Goal: Information Seeking & Learning: Learn about a topic

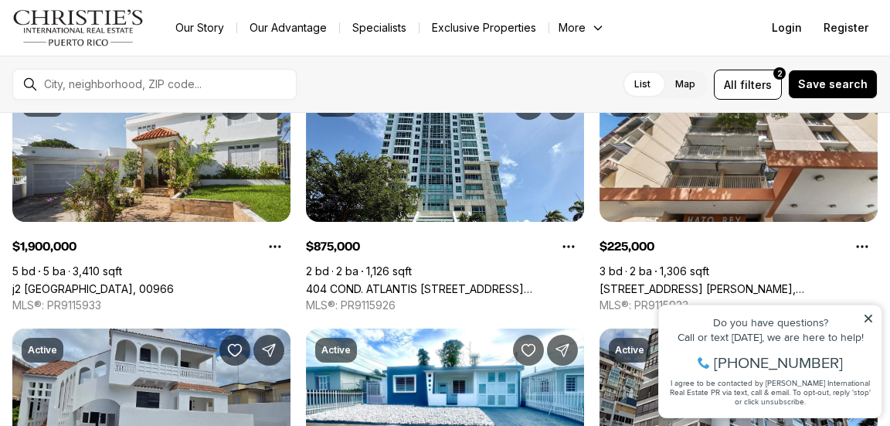
scroll to position [103, 0]
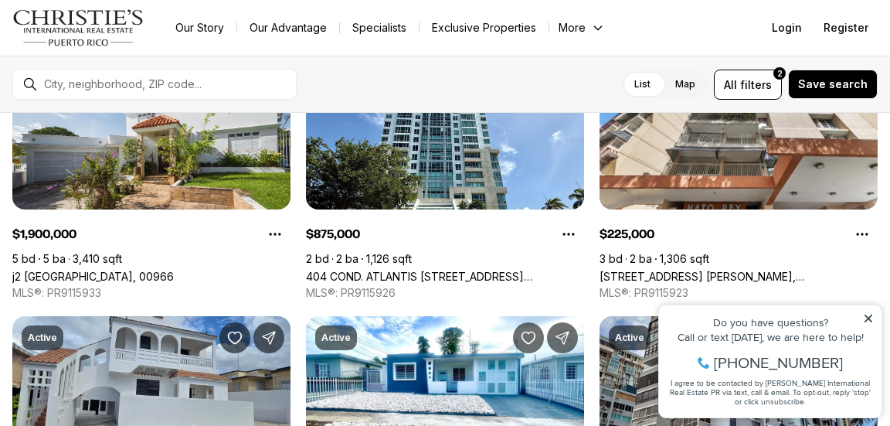
click at [869, 316] on icon at bounding box center [868, 318] width 11 height 11
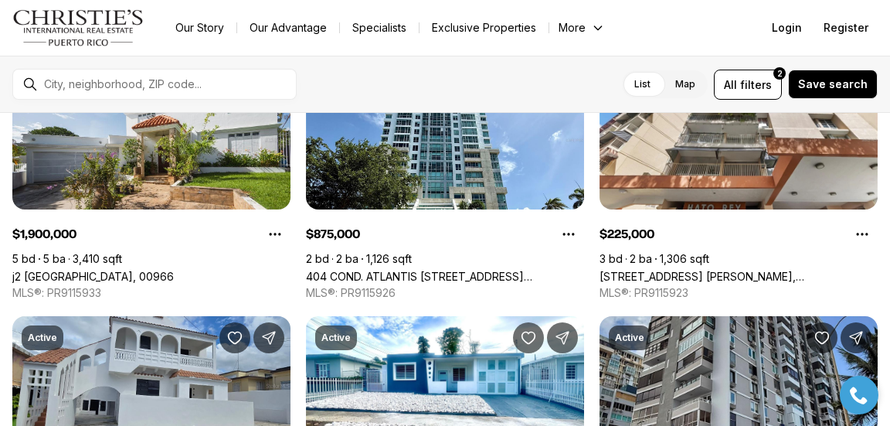
click at [264, 74] on div at bounding box center [167, 84] width 258 height 26
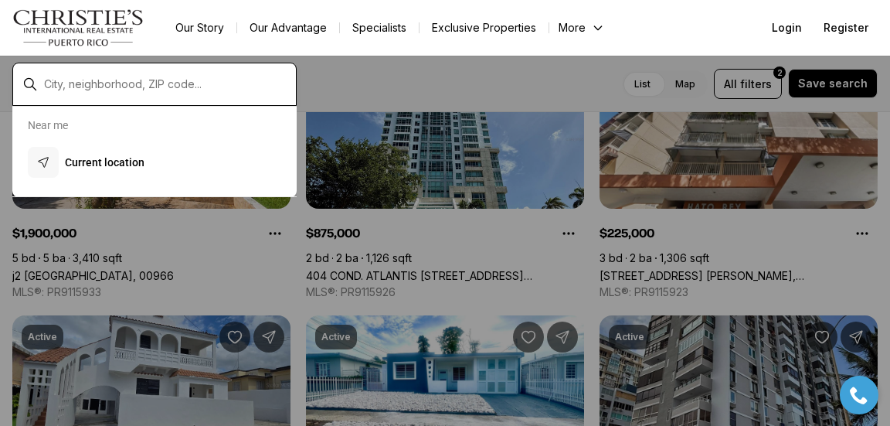
click at [236, 81] on input "text" at bounding box center [167, 84] width 246 height 14
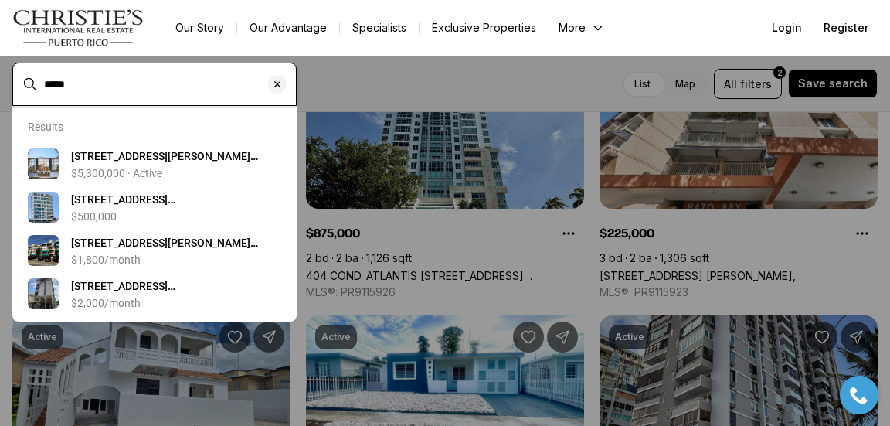
click at [221, 84] on input "*****" at bounding box center [167, 84] width 246 height 14
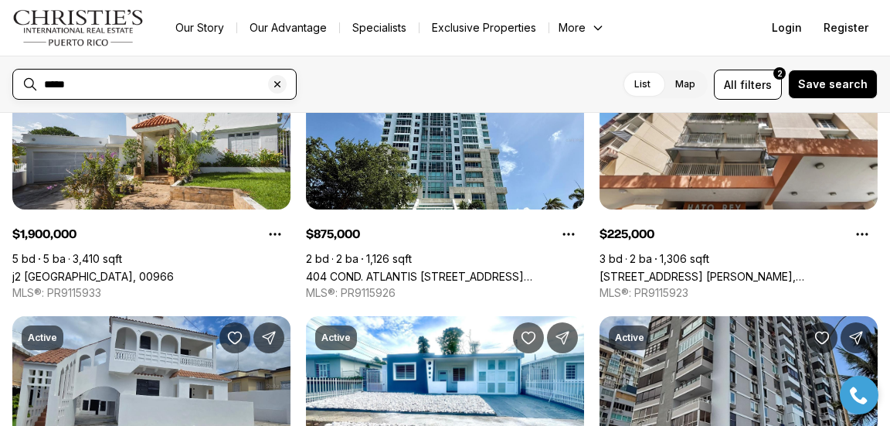
type input "*****"
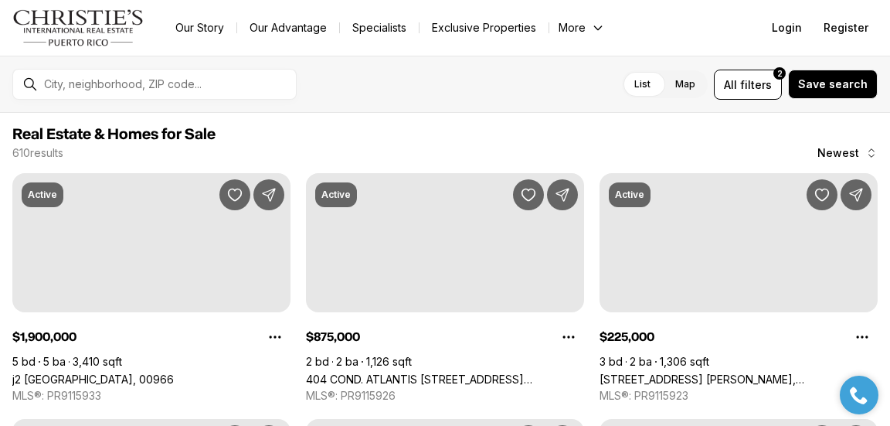
scroll to position [103, 0]
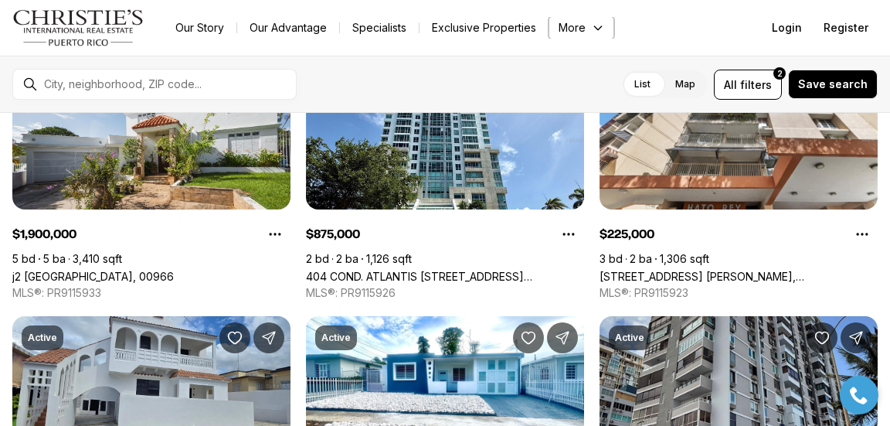
click at [588, 31] on button "More" at bounding box center [581, 28] width 65 height 22
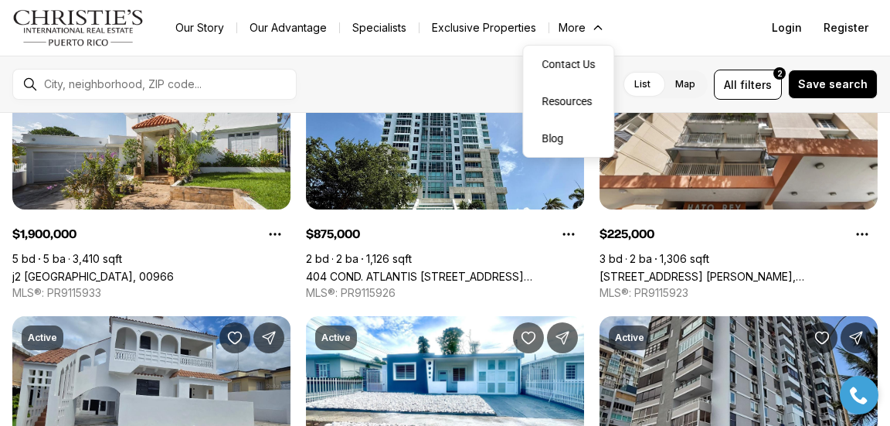
click at [449, 76] on div "List Map List Map All filters 2 Save search" at bounding box center [593, 85] width 569 height 30
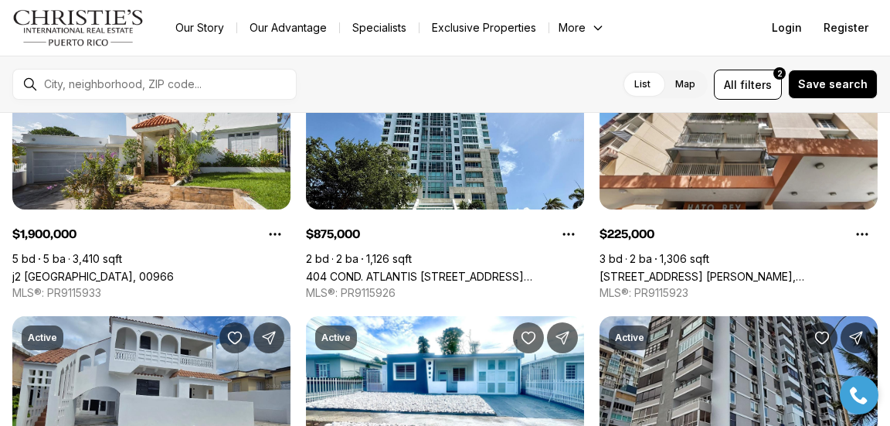
click at [648, 80] on label "List" at bounding box center [642, 84] width 41 height 28
click at [749, 80] on span "filters" at bounding box center [756, 85] width 32 height 16
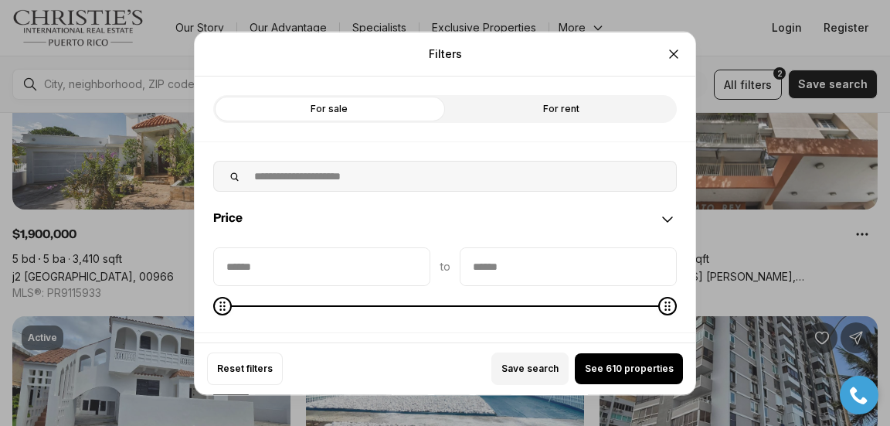
click at [555, 102] on label "For rent" at bounding box center [561, 108] width 232 height 28
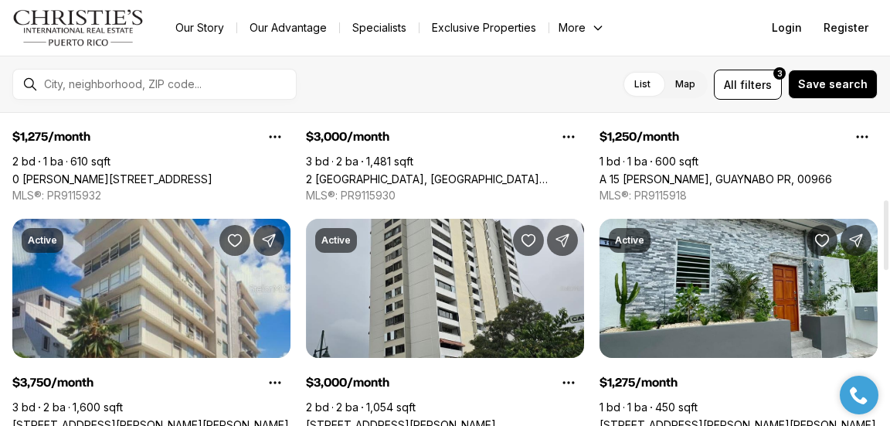
scroll to position [386, 0]
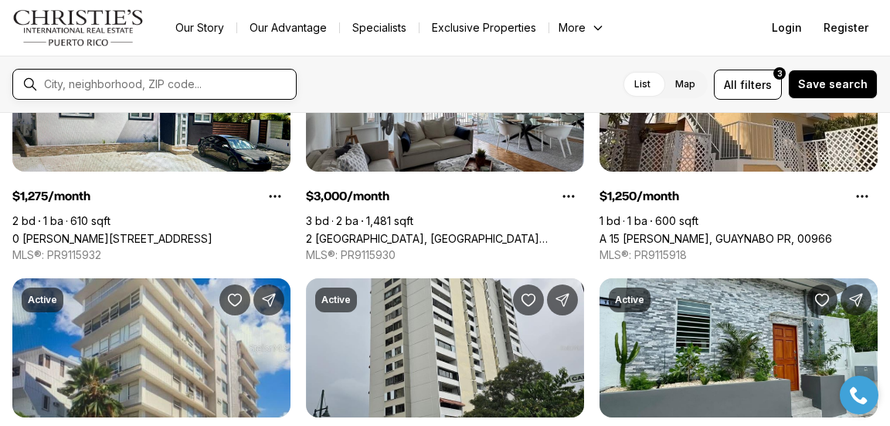
click at [108, 87] on input "text" at bounding box center [167, 84] width 246 height 14
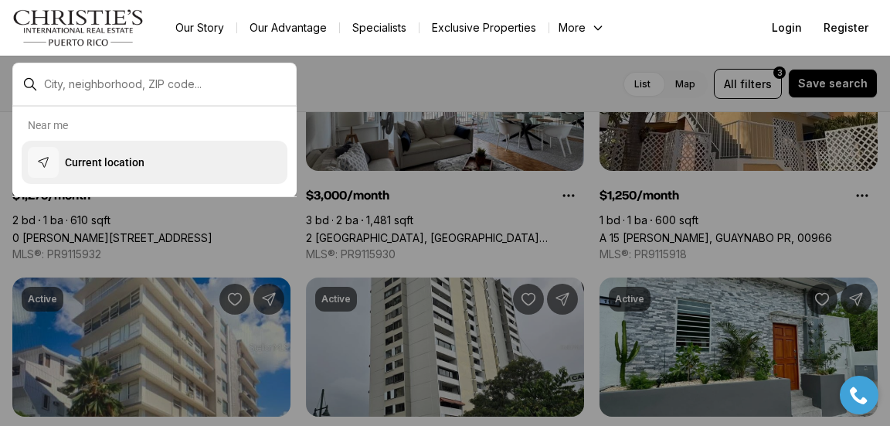
click at [118, 165] on p "Current location" at bounding box center [105, 162] width 80 height 15
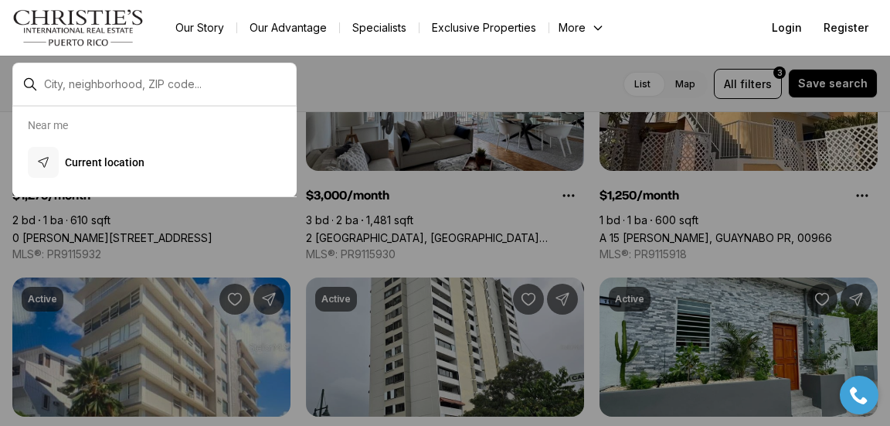
click at [36, 70] on div at bounding box center [154, 84] width 284 height 43
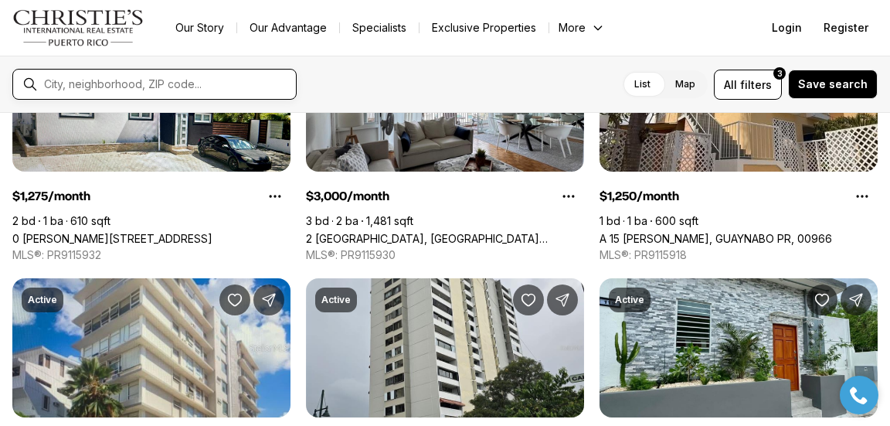
click at [53, 88] on input "text" at bounding box center [167, 84] width 246 height 14
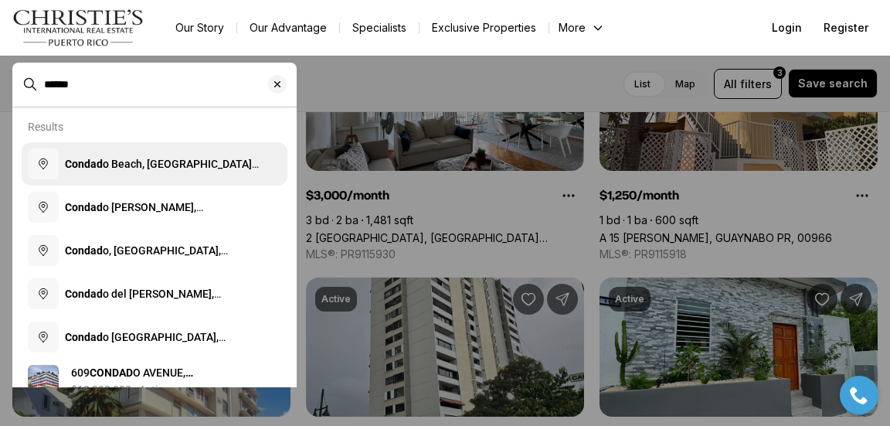
type input "******"
click at [81, 162] on b "Condad" at bounding box center [84, 164] width 38 height 12
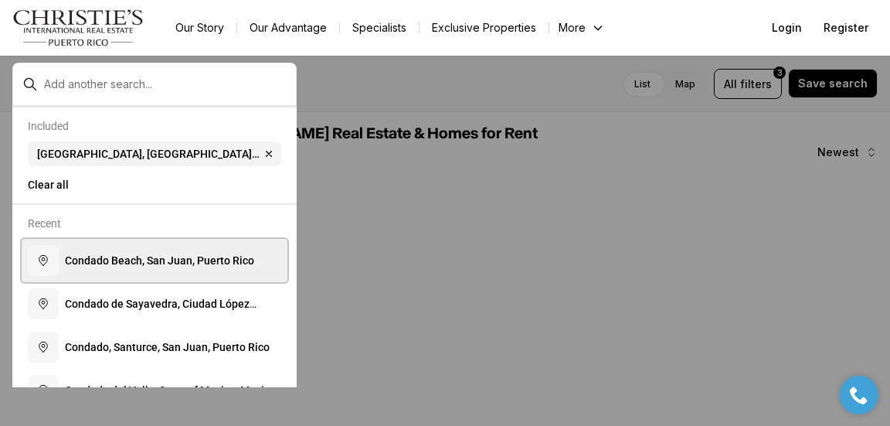
click at [222, 267] on span "C o n d a d o B e a c h , S a n J u a n , P u e r t o R i c o" at bounding box center [159, 260] width 189 height 12
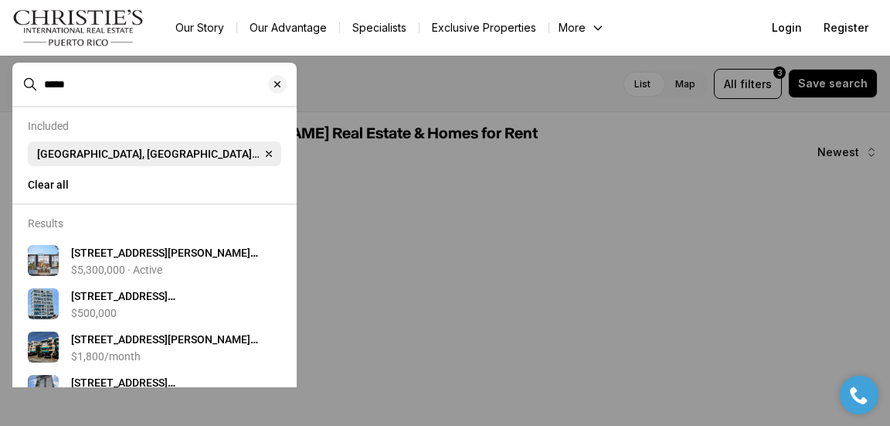
type input "*****"
click at [182, 160] on span "[GEOGRAPHIC_DATA], [GEOGRAPHIC_DATA][PERSON_NAME], [US_STATE]" at bounding box center [148, 154] width 223 height 12
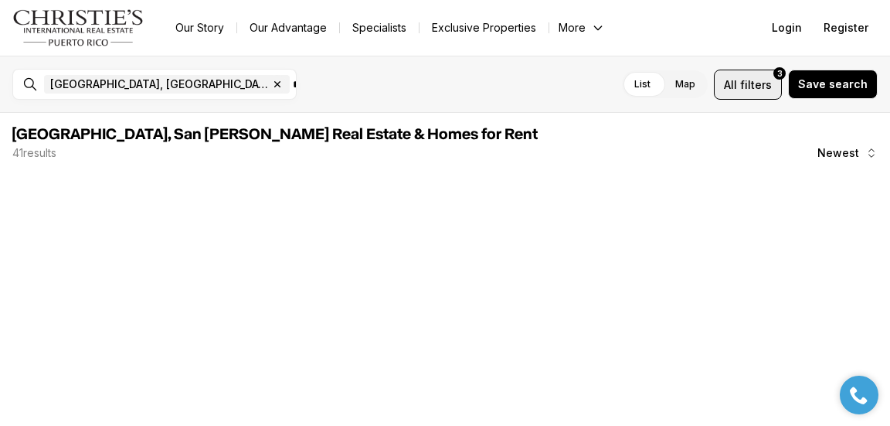
click at [763, 87] on span "filters" at bounding box center [756, 85] width 32 height 16
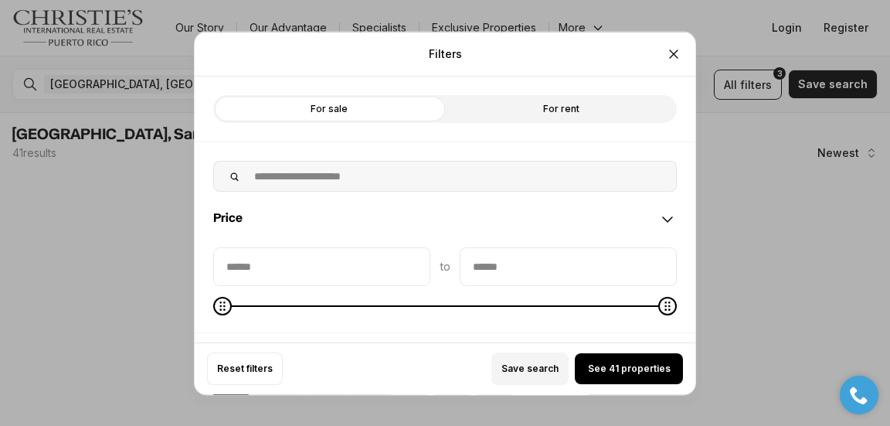
click at [572, 107] on label "For rent" at bounding box center [561, 108] width 232 height 28
click at [633, 370] on span "See 41 properties" at bounding box center [629, 368] width 83 height 12
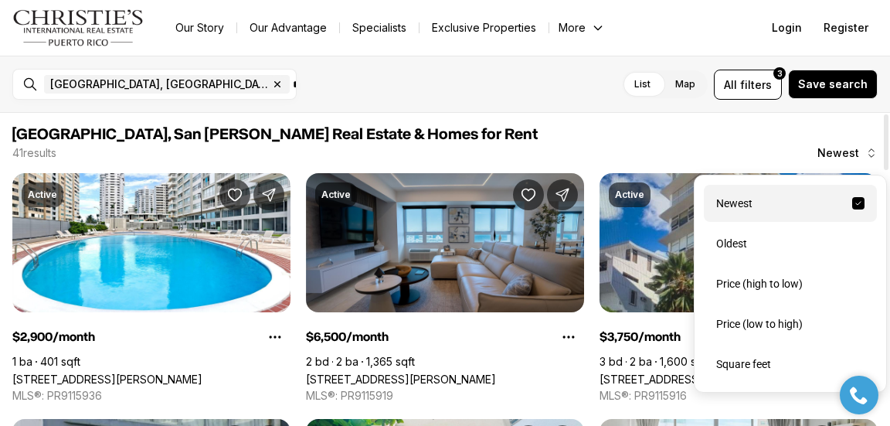
click at [868, 149] on icon "button" at bounding box center [871, 153] width 12 height 12
click at [771, 292] on div "Price (high to low)" at bounding box center [790, 283] width 173 height 37
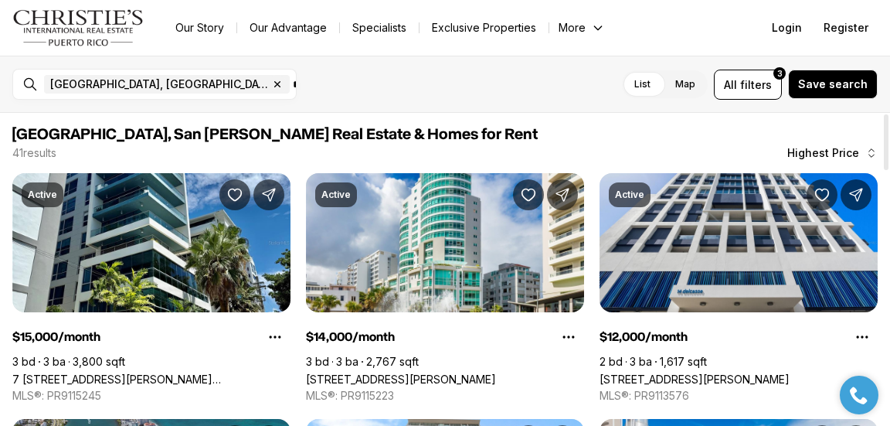
click at [869, 156] on icon "button" at bounding box center [871, 153] width 12 height 12
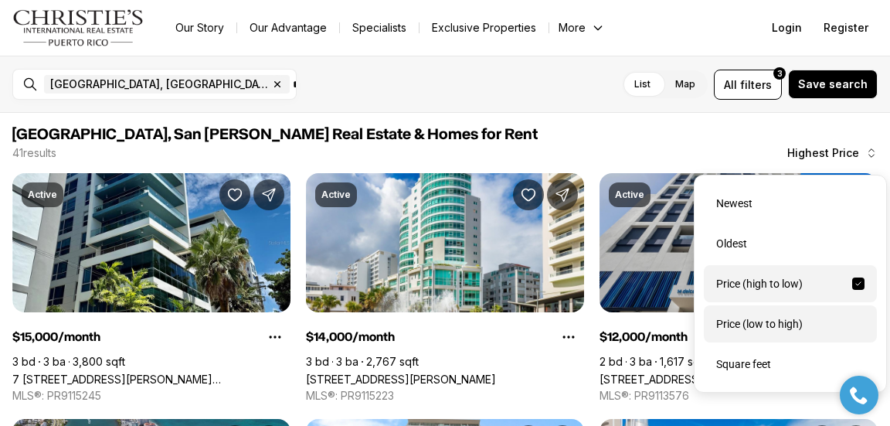
click at [780, 335] on div "Price (low to high)" at bounding box center [790, 323] width 173 height 37
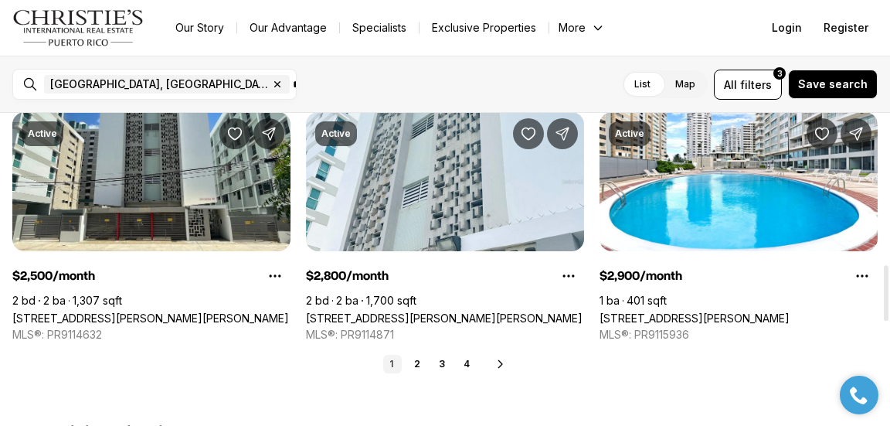
scroll to position [927, 0]
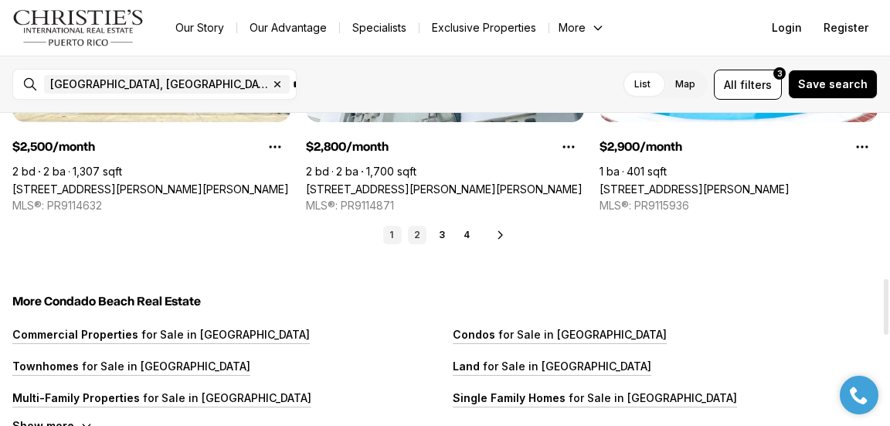
click at [415, 233] on link "2" at bounding box center [417, 235] width 19 height 19
